Goal: Task Accomplishment & Management: Use online tool/utility

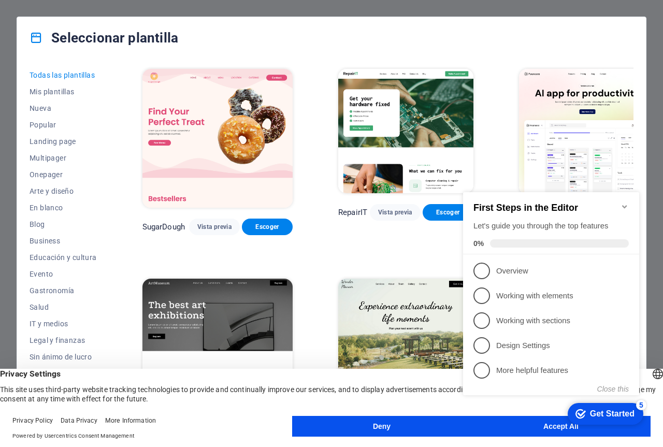
click at [629, 33] on div "Seleccionar plantilla" at bounding box center [331, 37] width 629 height 41
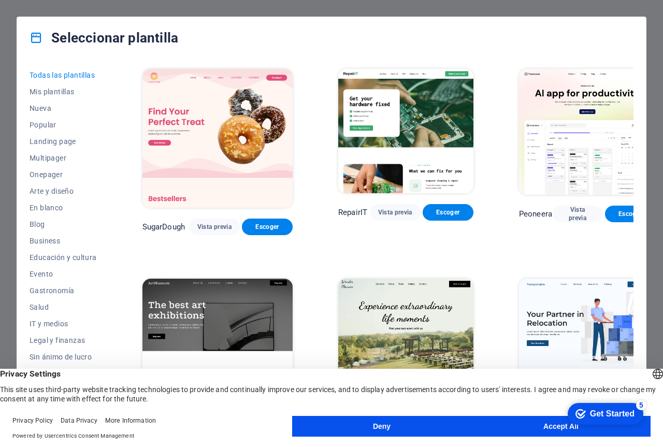
click at [402, 432] on button "Deny" at bounding box center [381, 426] width 179 height 21
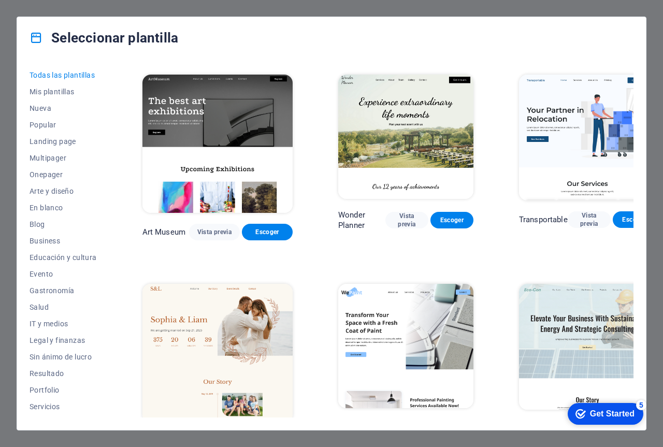
scroll to position [172, 0]
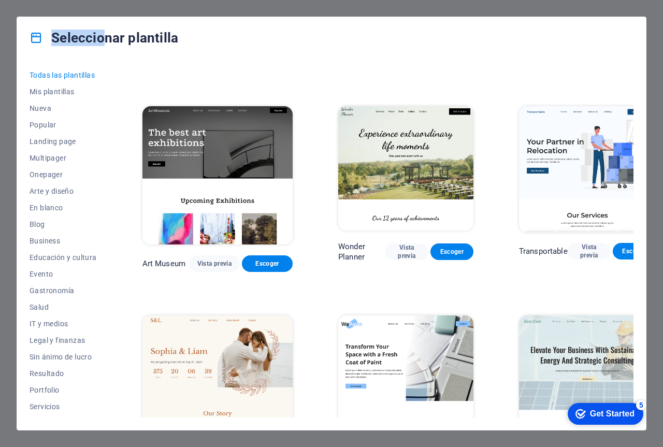
drag, startPoint x: 37, startPoint y: 34, endPoint x: 117, endPoint y: 41, distance: 79.5
click at [104, 41] on h4 "Seleccionar plantilla" at bounding box center [104, 38] width 149 height 17
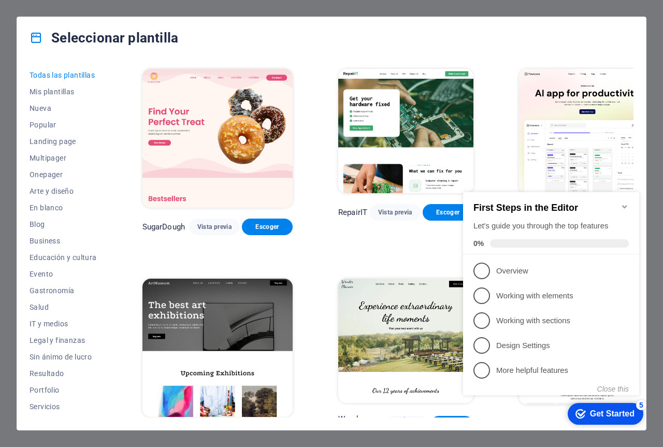
click at [567, 31] on div "Seleccionar plantilla" at bounding box center [331, 37] width 629 height 41
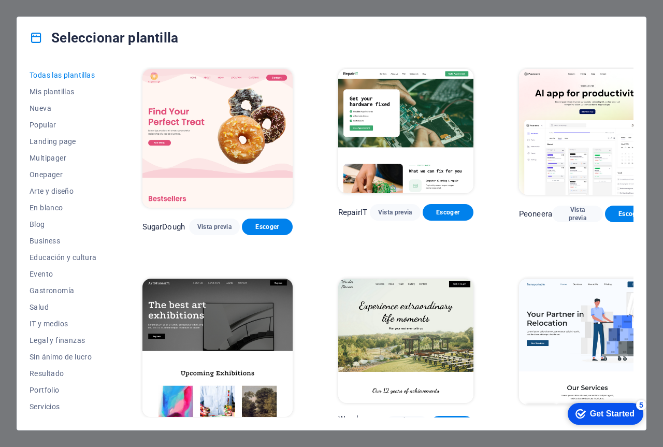
click at [655, 22] on div "Seleccionar plantilla Todas las plantillas Mis plantillas Nueva Popular Landing…" at bounding box center [331, 223] width 663 height 447
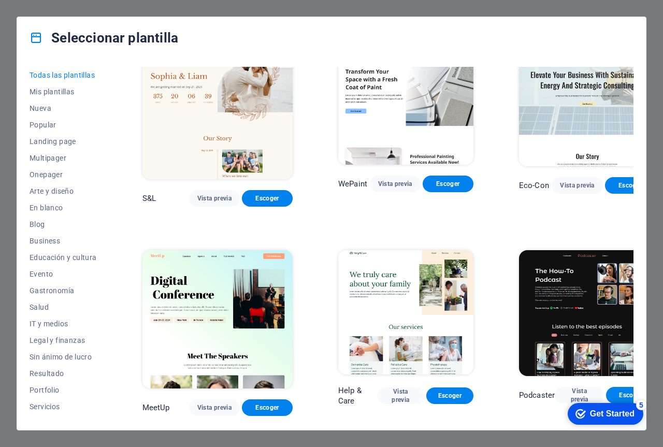
scroll to position [604, 0]
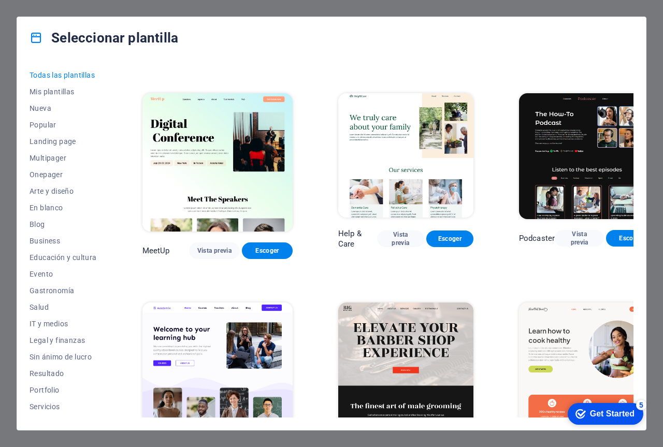
click at [599, 420] on div "checkmark Get Started 5" at bounding box center [606, 414] width 76 height 22
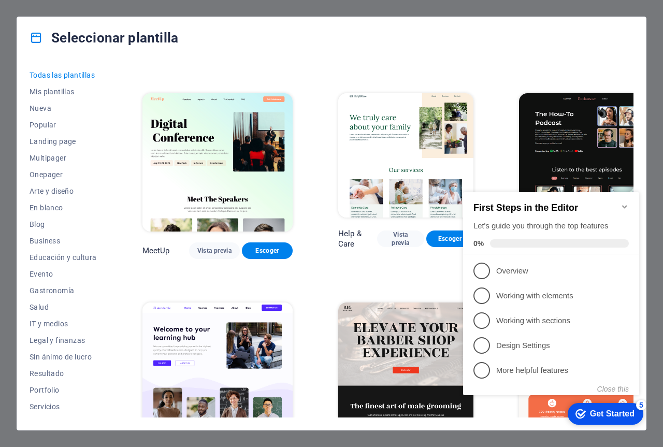
click at [599, 420] on div "checkmark Get Started 5" at bounding box center [606, 414] width 76 height 22
